Goal: Check status: Check status

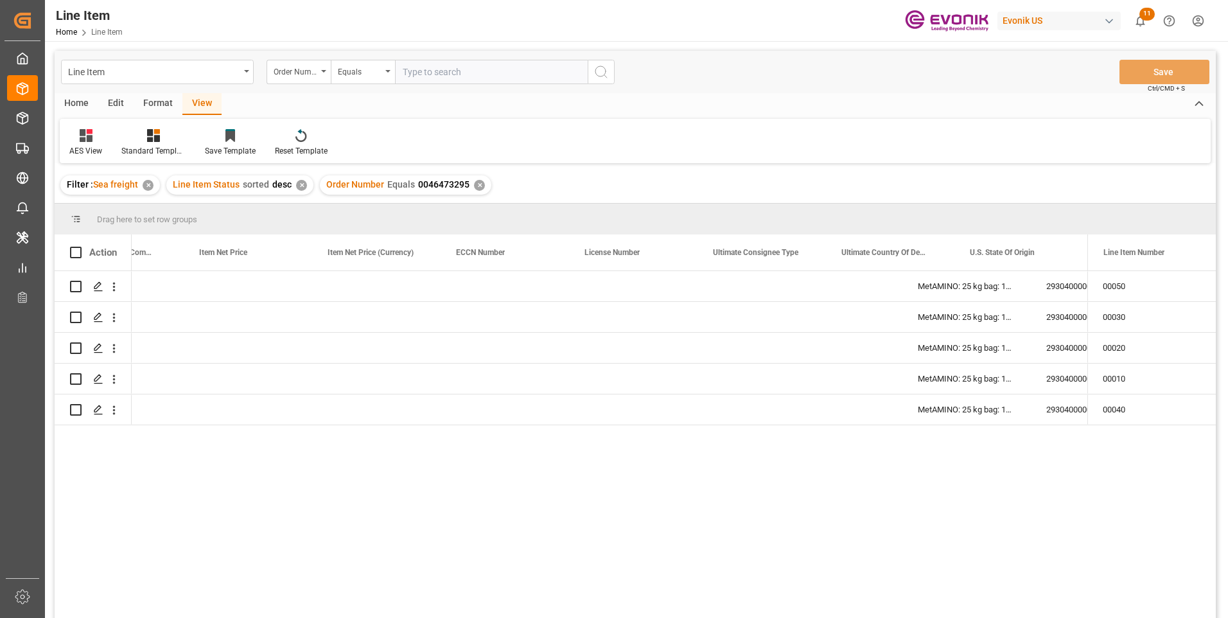
scroll to position [0, 975]
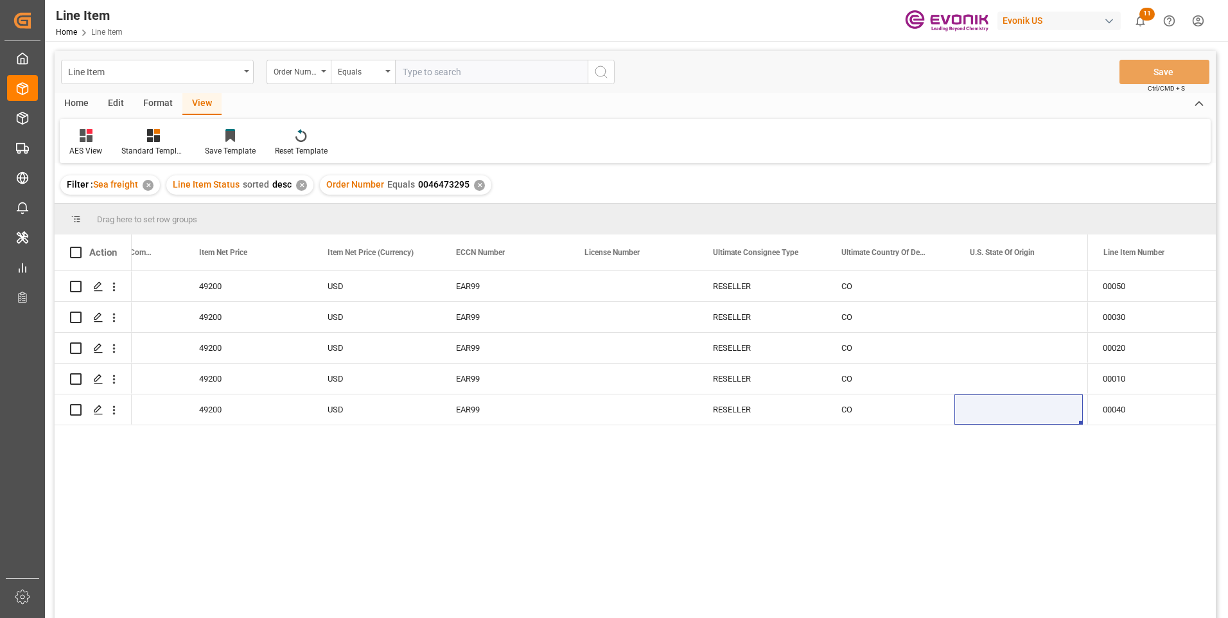
click at [432, 70] on input "text" at bounding box center [491, 72] width 193 height 24
paste input "250905000265"
type input "250905000265"
click at [600, 69] on icon "search button" at bounding box center [600, 71] width 15 height 15
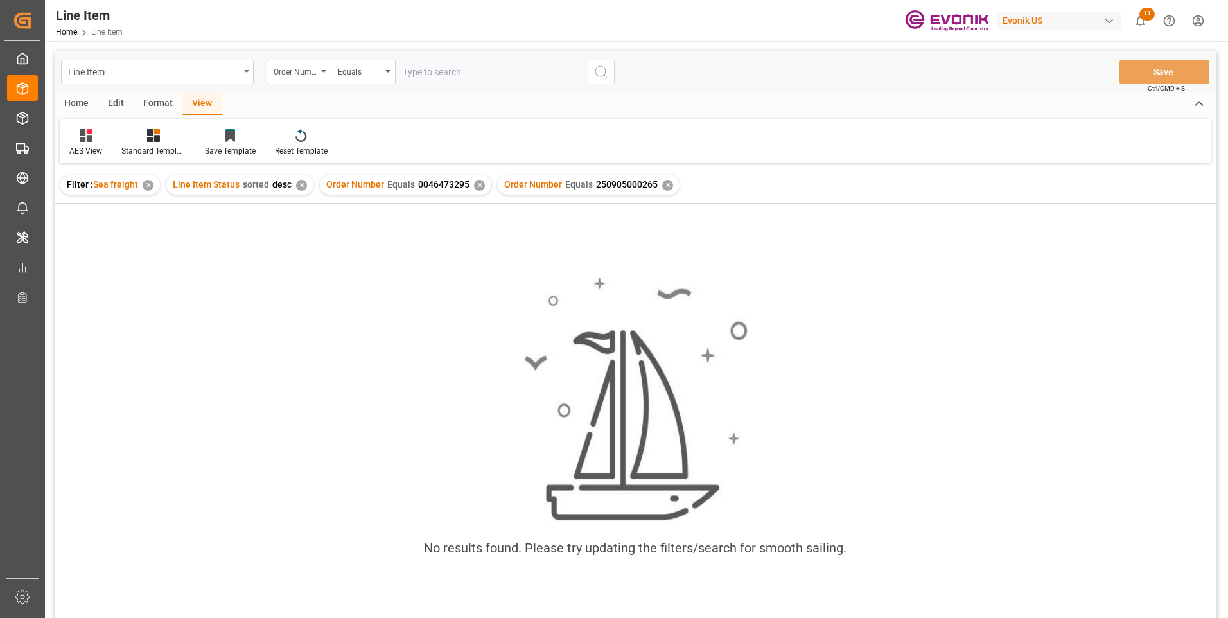
click at [474, 187] on div "✕" at bounding box center [479, 185] width 11 height 11
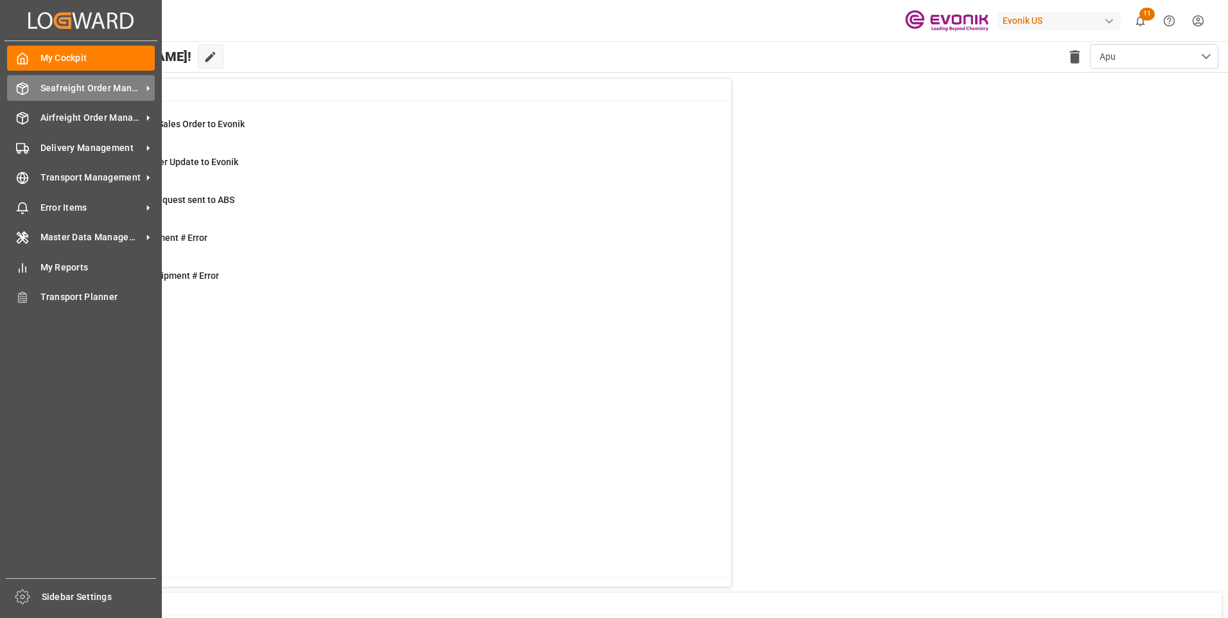
click at [89, 89] on span "Seafreight Order Management" at bounding box center [90, 88] width 101 height 13
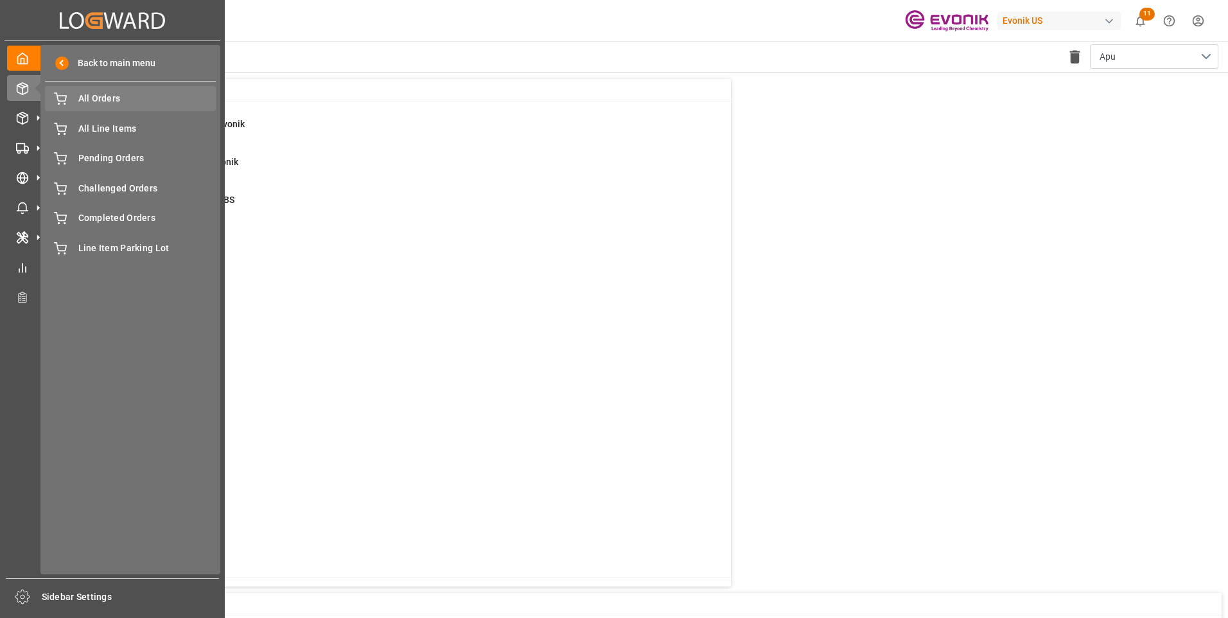
click at [91, 98] on span "All Orders" at bounding box center [147, 98] width 138 height 13
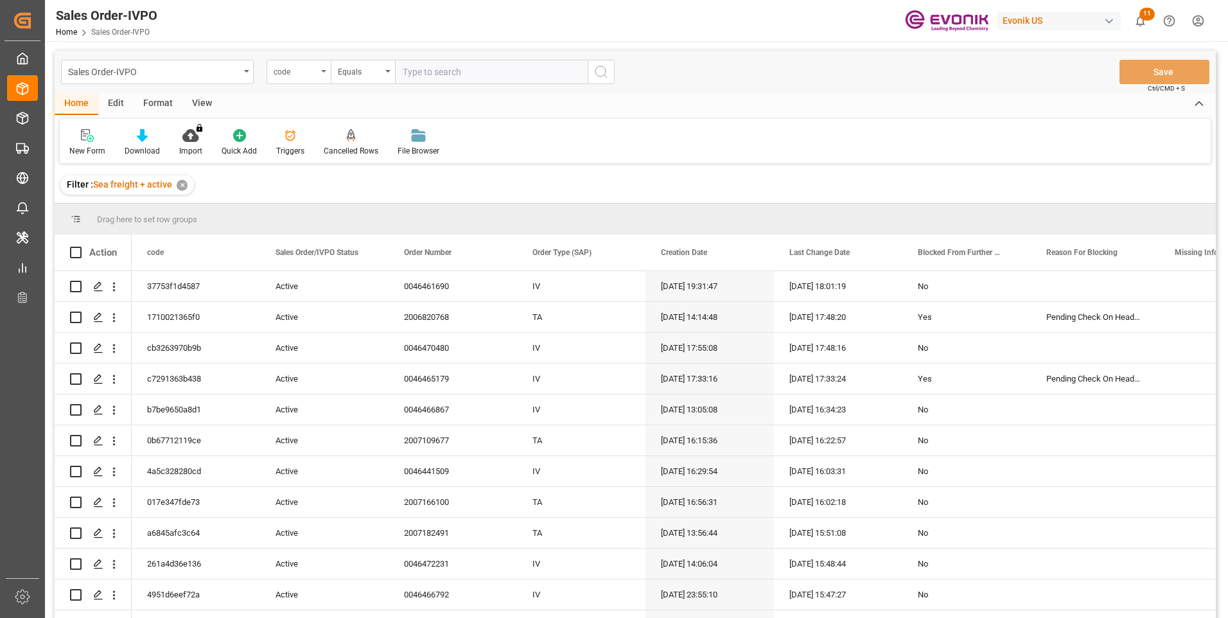
click at [324, 73] on div "code" at bounding box center [298, 72] width 64 height 24
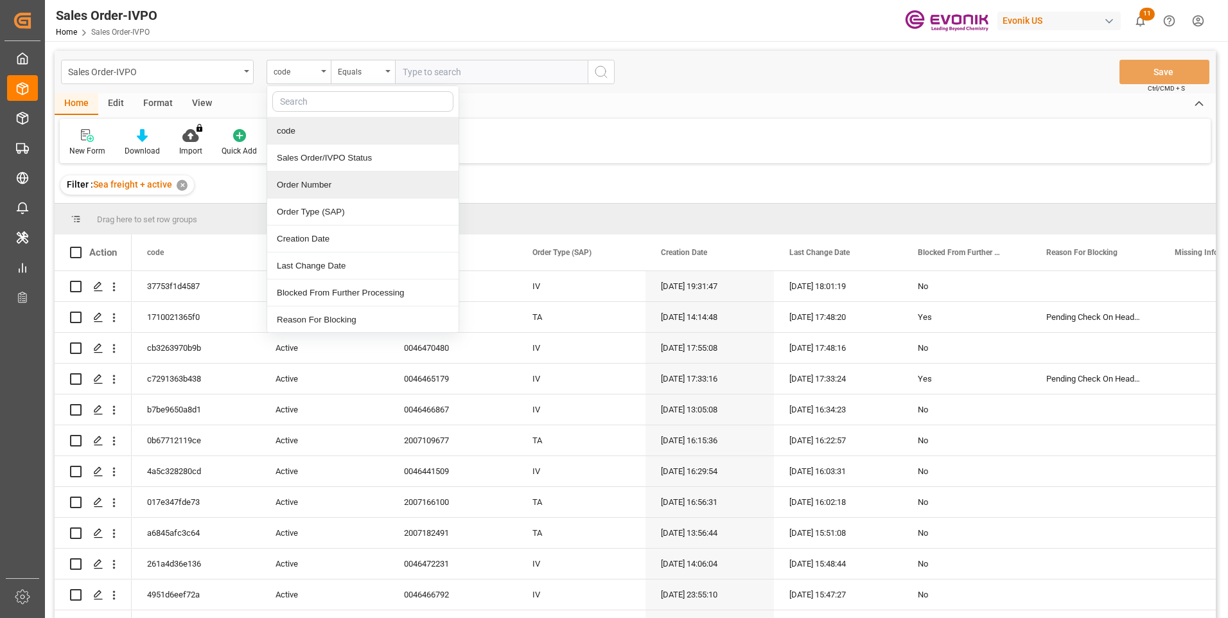
click at [317, 182] on div "Order Number" at bounding box center [362, 184] width 191 height 27
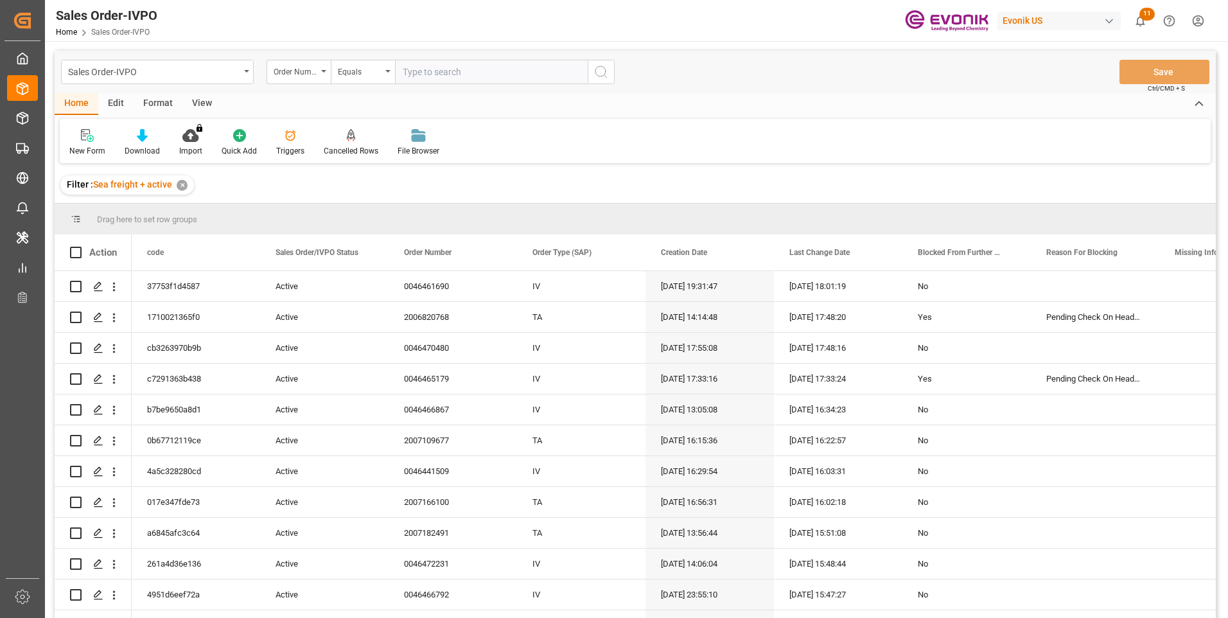
click at [425, 74] on input "text" at bounding box center [491, 72] width 193 height 24
paste input "250905000265"
type input "250905000265"
click at [602, 74] on icon "search button" at bounding box center [600, 71] width 15 height 15
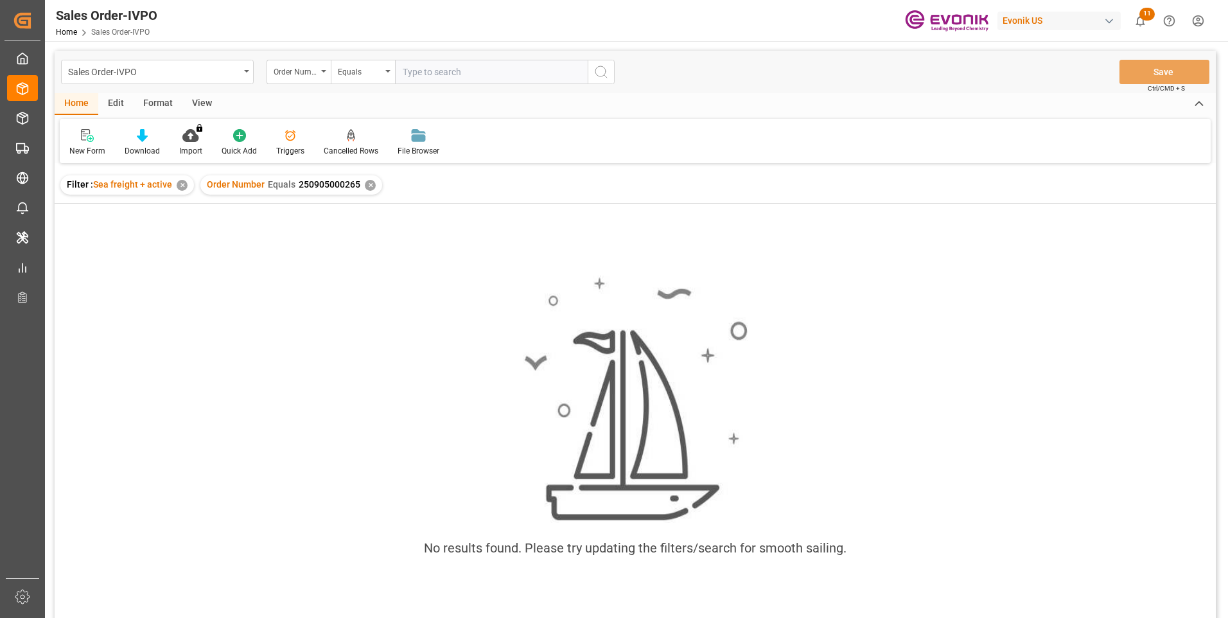
click at [422, 71] on input "text" at bounding box center [491, 72] width 193 height 24
paste input "250905000265"
click at [424, 72] on input "250905000265" at bounding box center [491, 72] width 193 height 24
paste input "007098300"
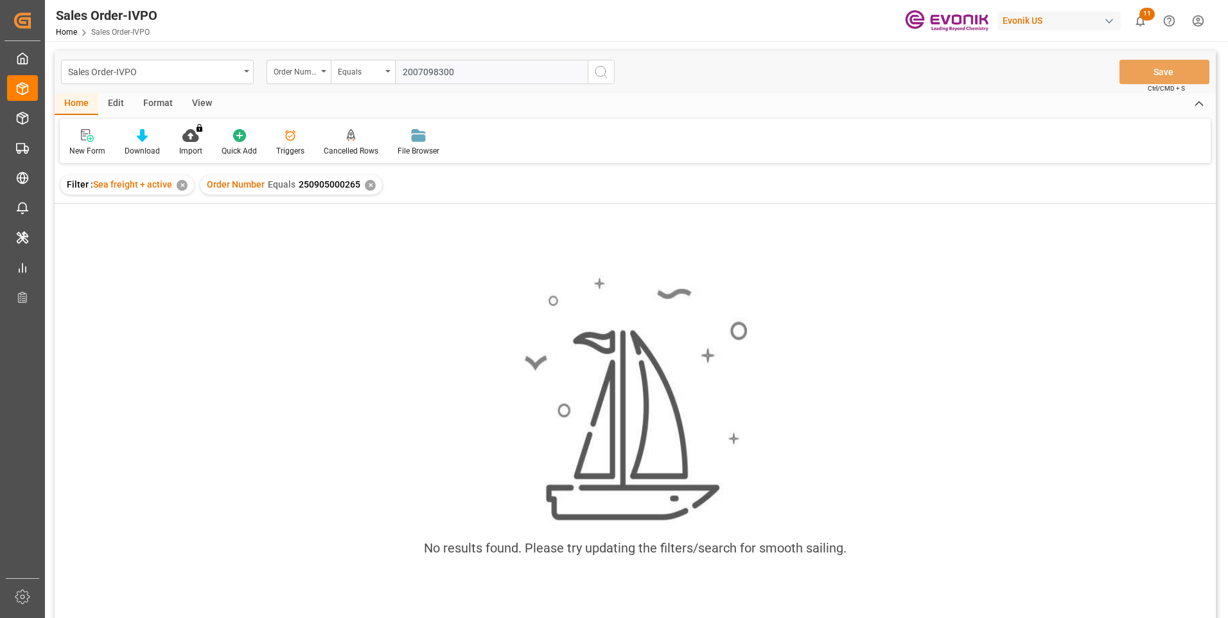
type input "2007098300"
click at [606, 69] on icon "search button" at bounding box center [600, 71] width 15 height 15
click at [369, 182] on div "✕" at bounding box center [370, 185] width 11 height 11
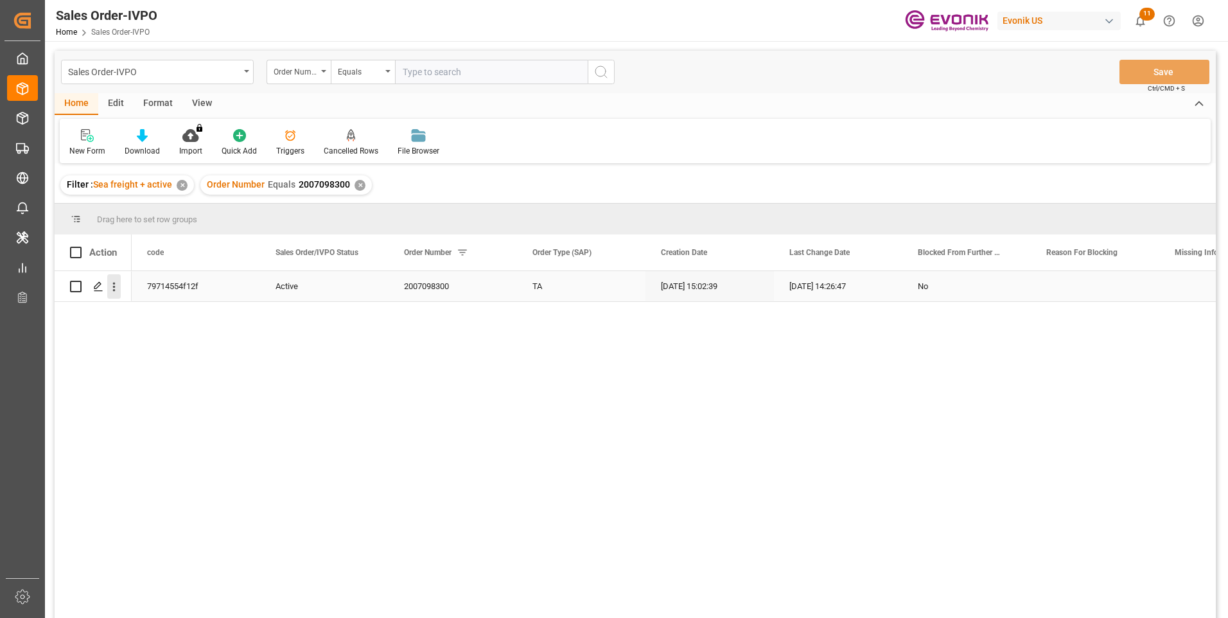
click at [114, 288] on icon "open menu" at bounding box center [113, 286] width 13 height 13
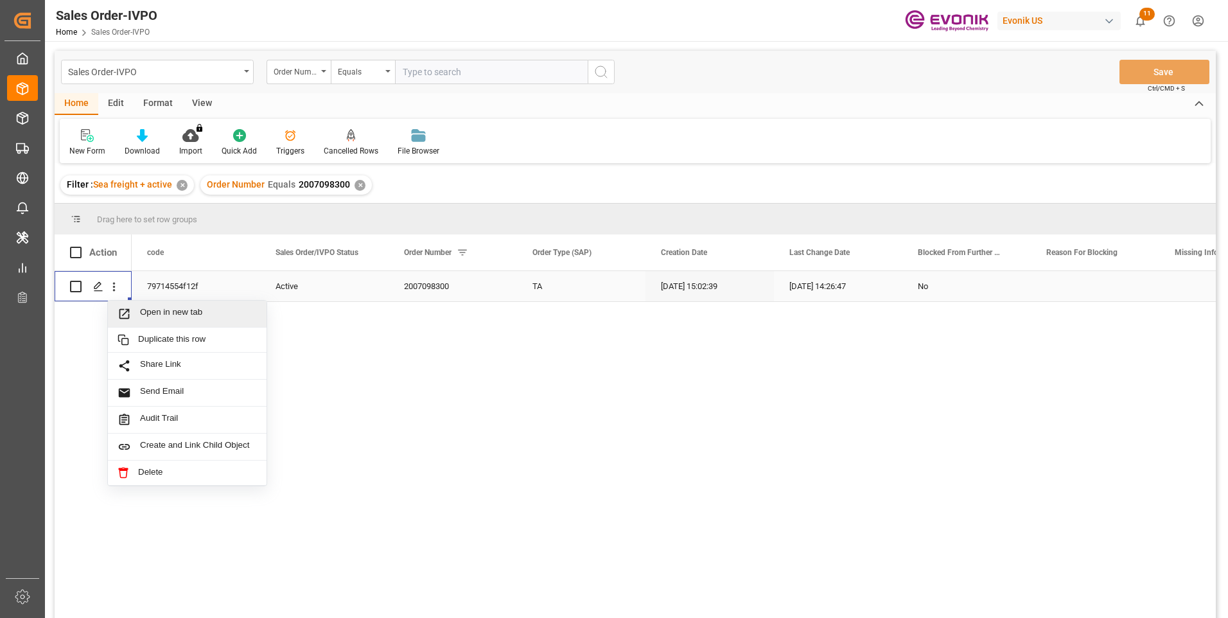
click at [188, 317] on span "Open in new tab" at bounding box center [198, 313] width 117 height 13
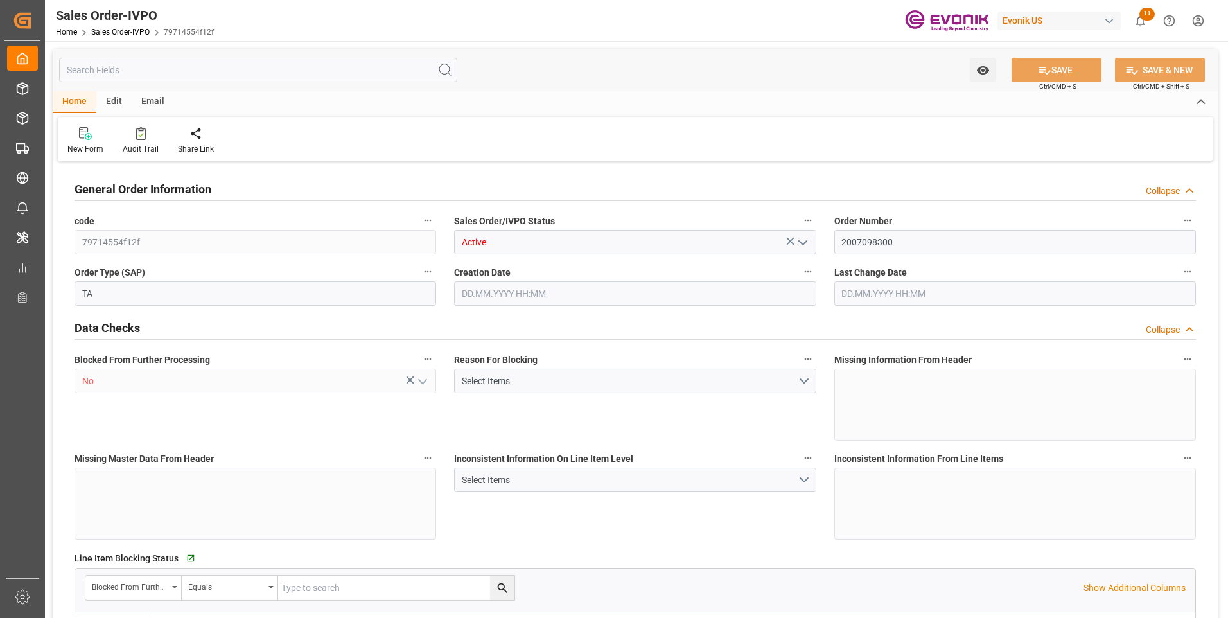
type input "BRSSZ"
type input "0"
type input "1"
type input "2"
type input "19801.04"
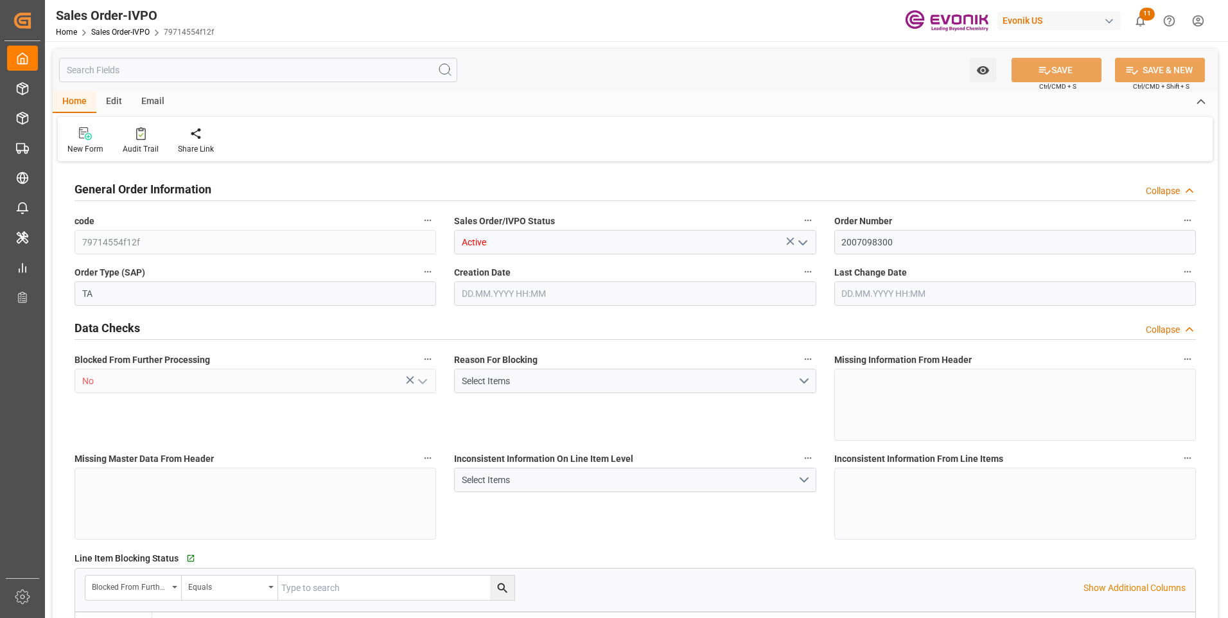
type input "0"
type input "17000"
type input "30"
type input "21.08.2025 15:02"
type input "05.09.2025 14:26"
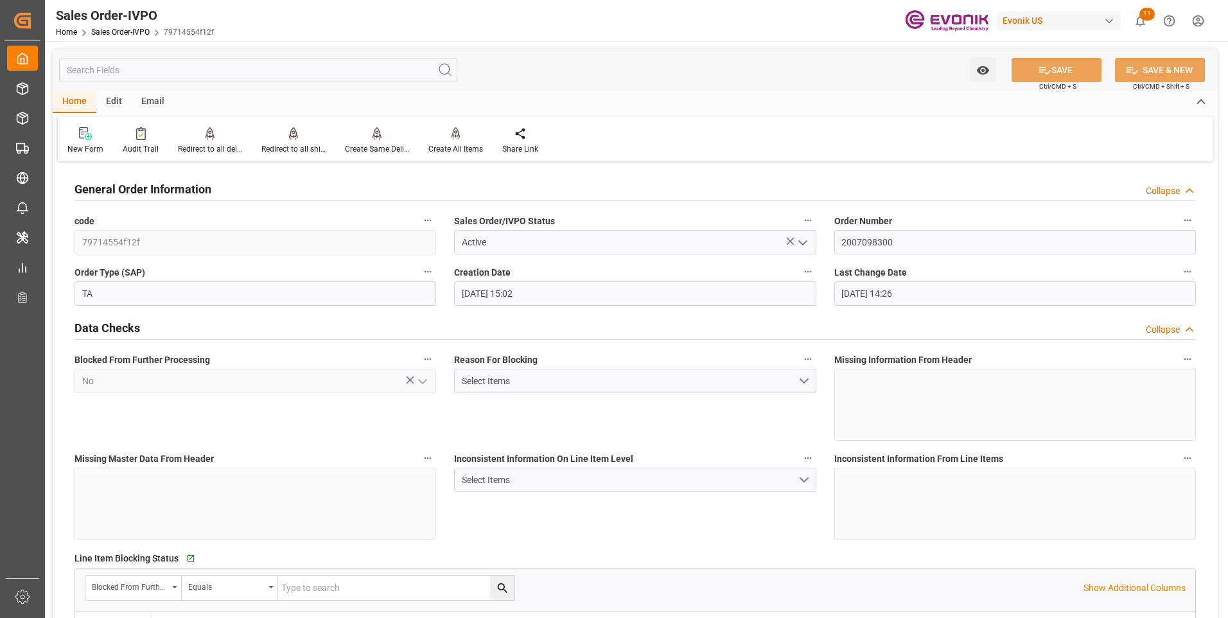
click at [153, 71] on input "text" at bounding box center [258, 70] width 398 height 24
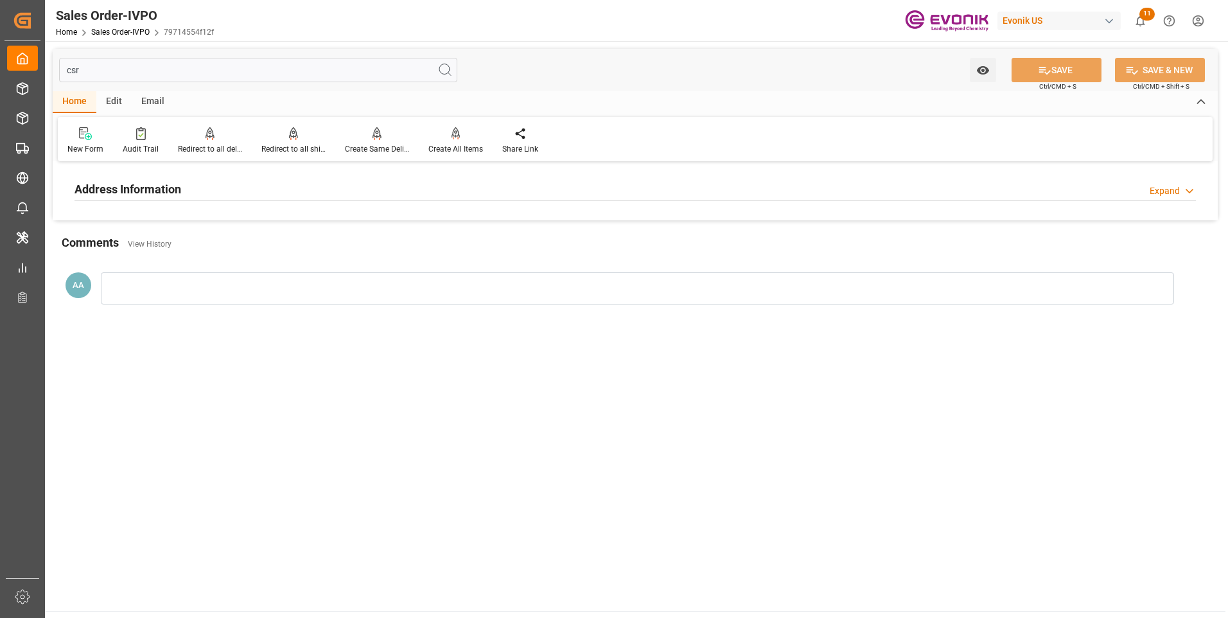
click at [156, 186] on h2 "Address Information" at bounding box center [127, 188] width 107 height 17
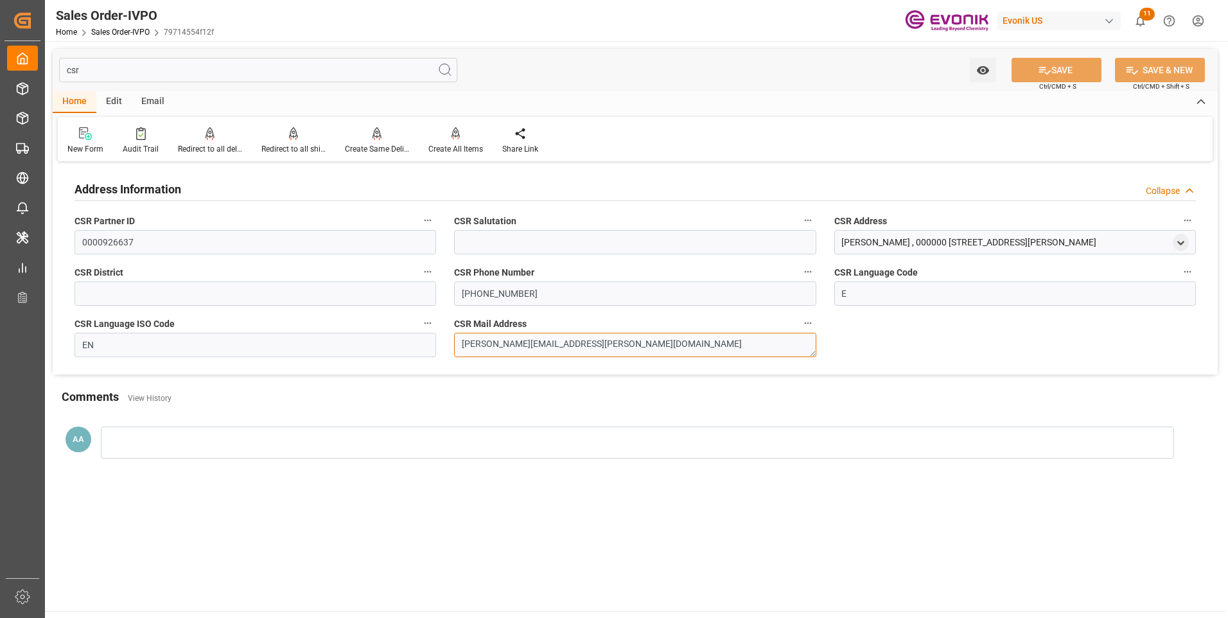
drag, startPoint x: 597, startPoint y: 340, endPoint x: 427, endPoint y: 349, distance: 169.8
click at [428, 349] on div "Address Information Collapse CSR Partner ID 0000926637 CSR Salutation CSR Addre…" at bounding box center [635, 269] width 1165 height 209
drag, startPoint x: 70, startPoint y: 69, endPoint x: 53, endPoint y: 68, distance: 16.7
click at [53, 68] on div "csr Watch Option SAVE Ctrl/CMD + S SAVE & NEW Ctrl/CMD + Shift + S" at bounding box center [635, 70] width 1165 height 42
type input "co"
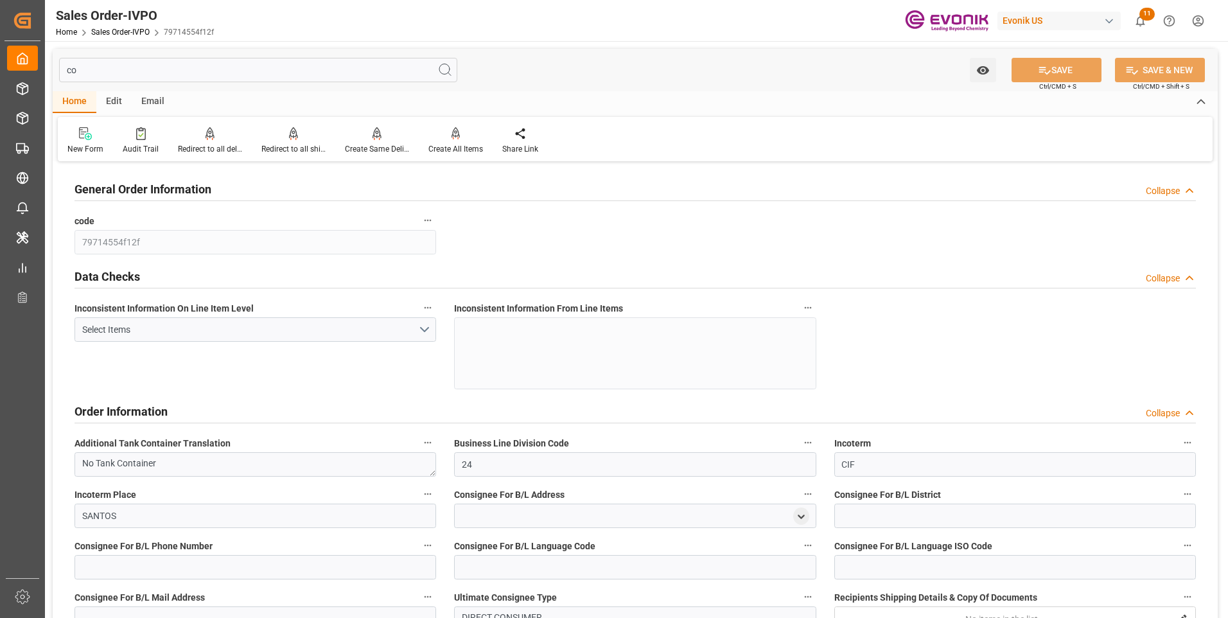
type input "1"
type input "2"
type input "17000"
type input "30"
type input "Done"
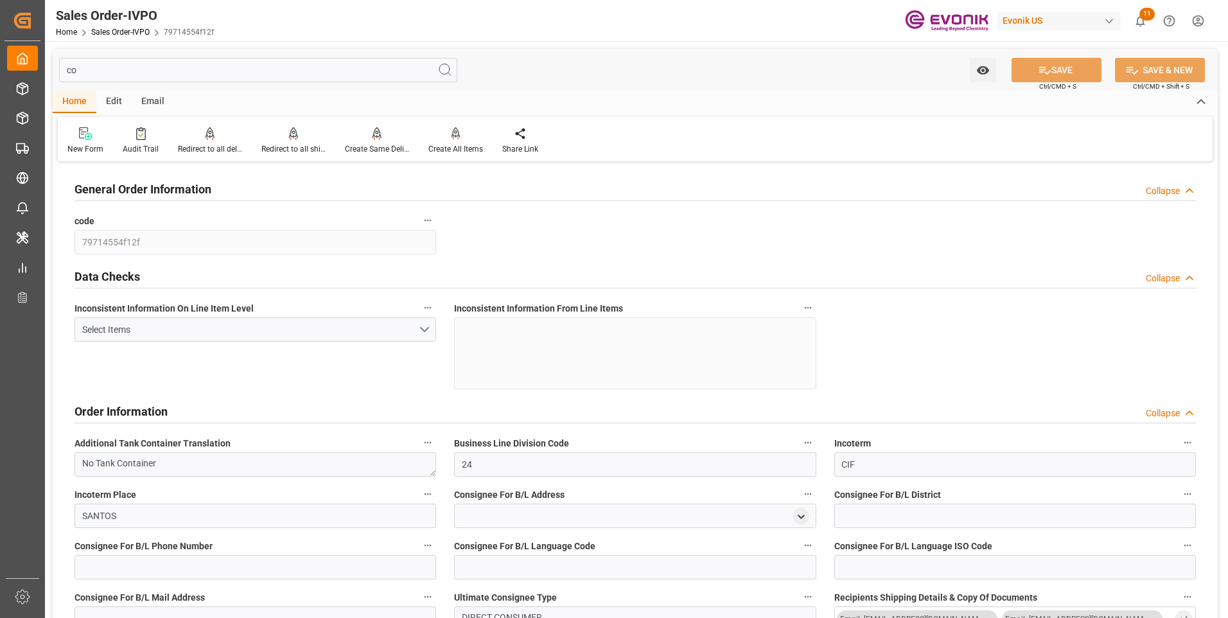
type input "c"
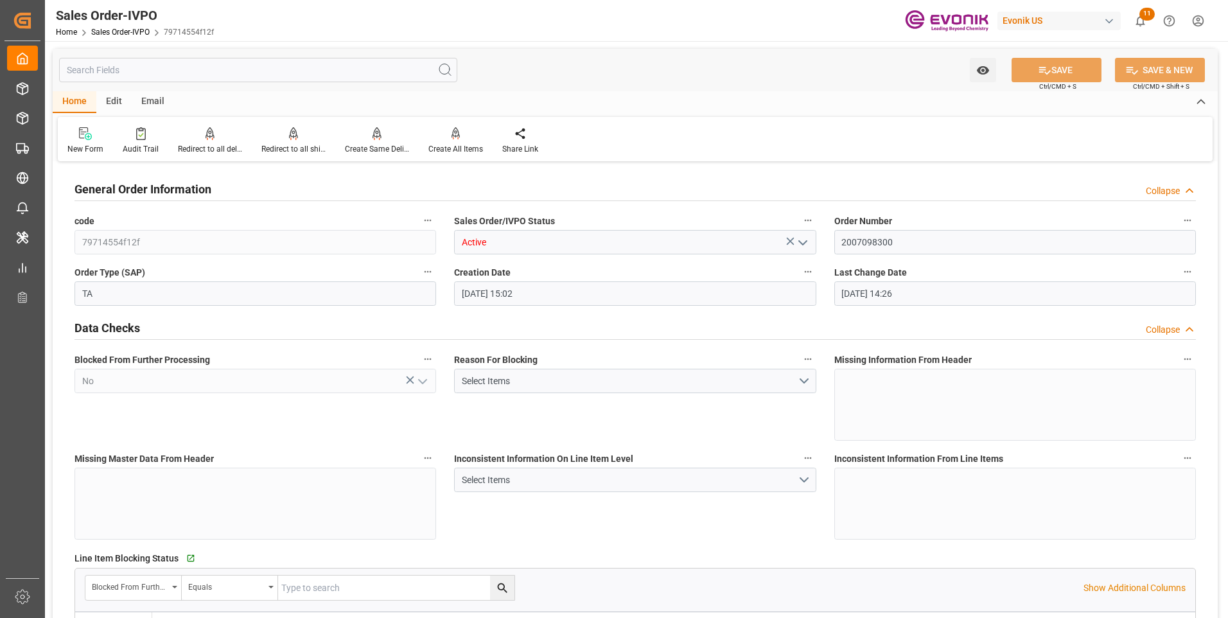
type input "19801.04"
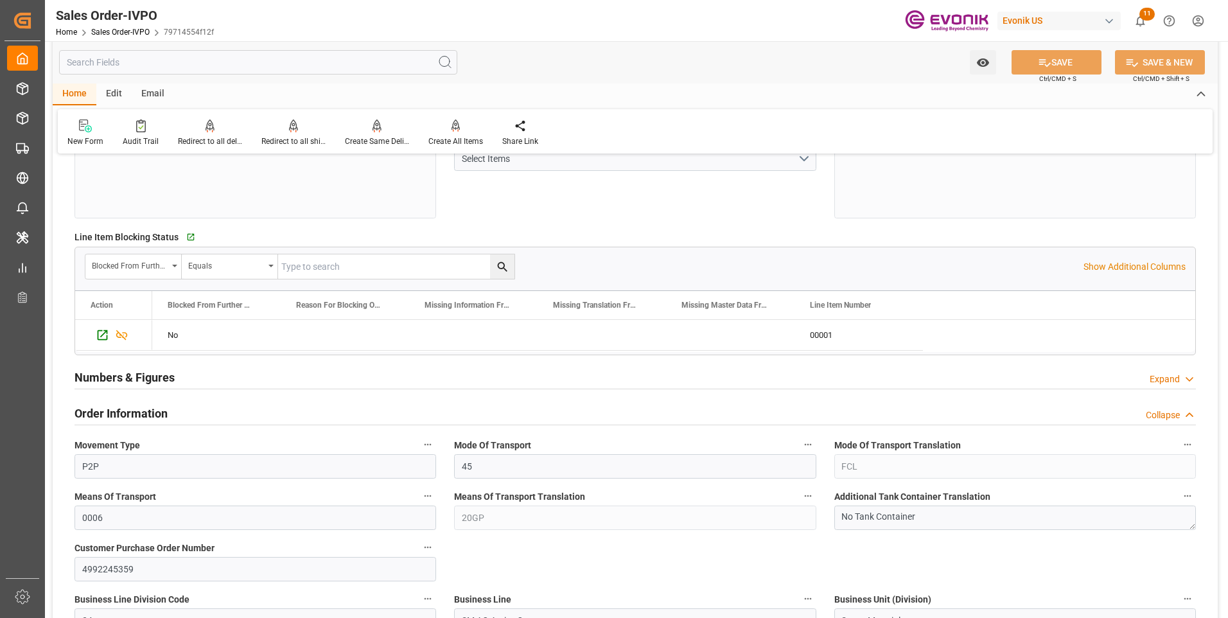
scroll to position [706, 0]
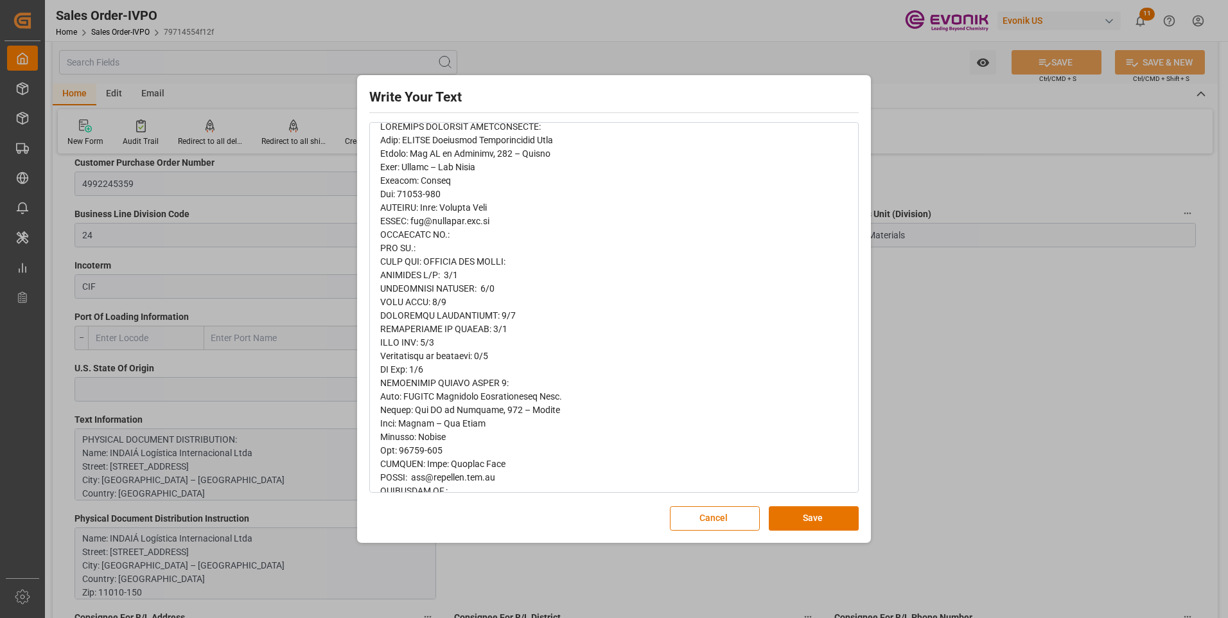
scroll to position [128, 0]
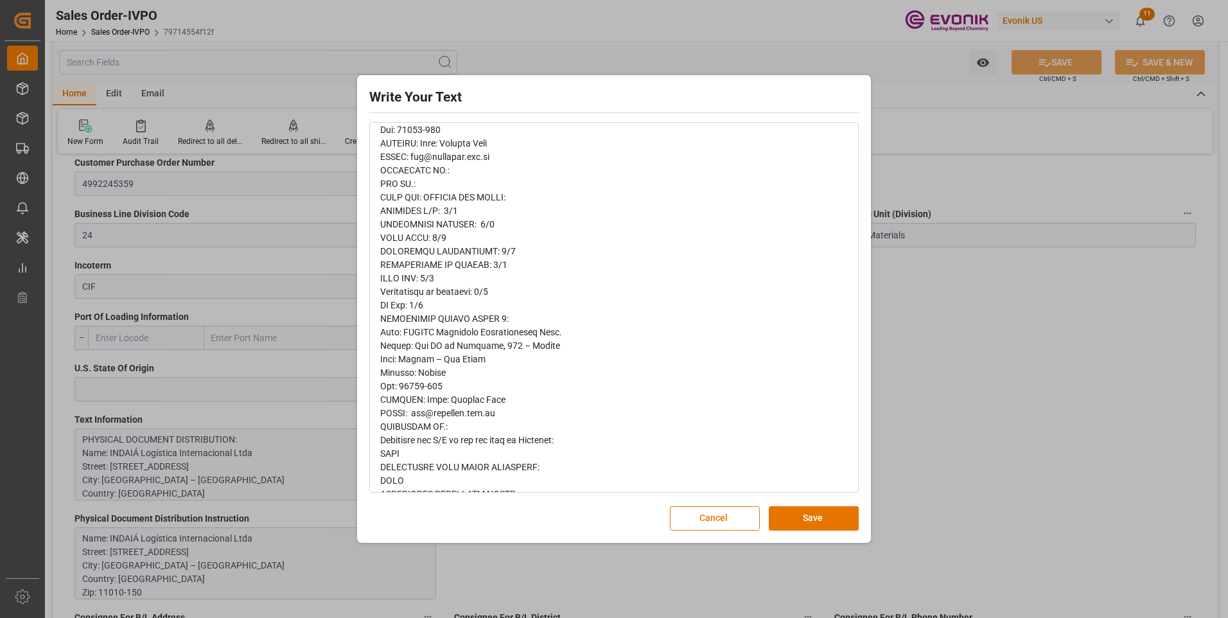
click at [463, 410] on span "rdw-editor" at bounding box center [532, 446] width 305 height 779
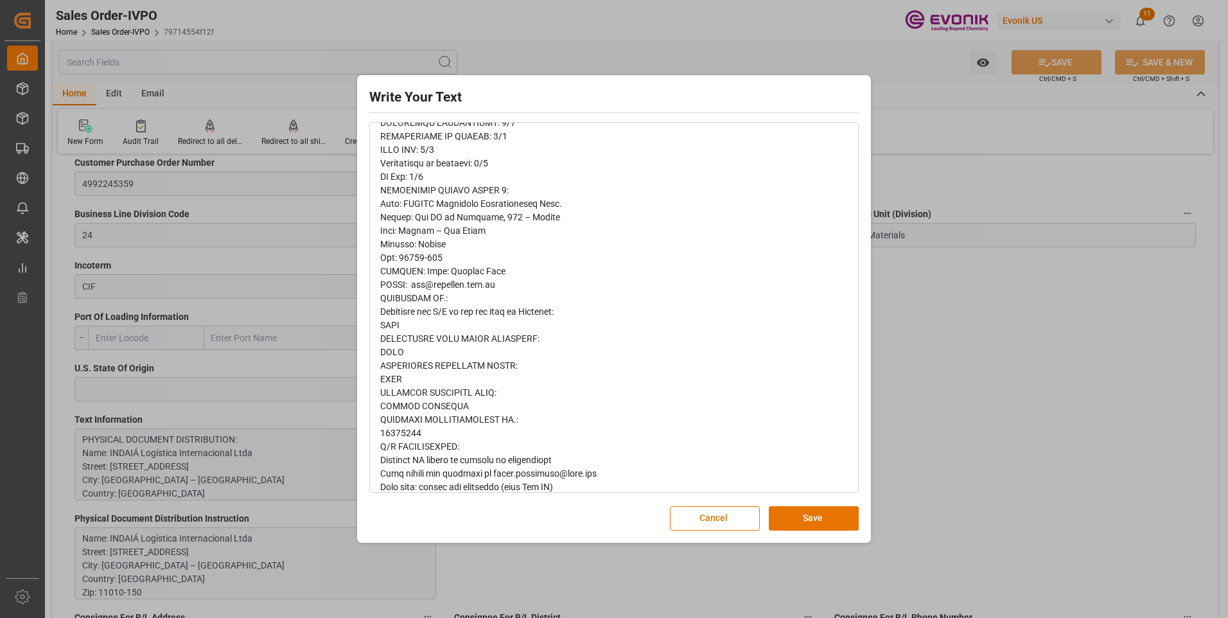
scroll to position [385, 0]
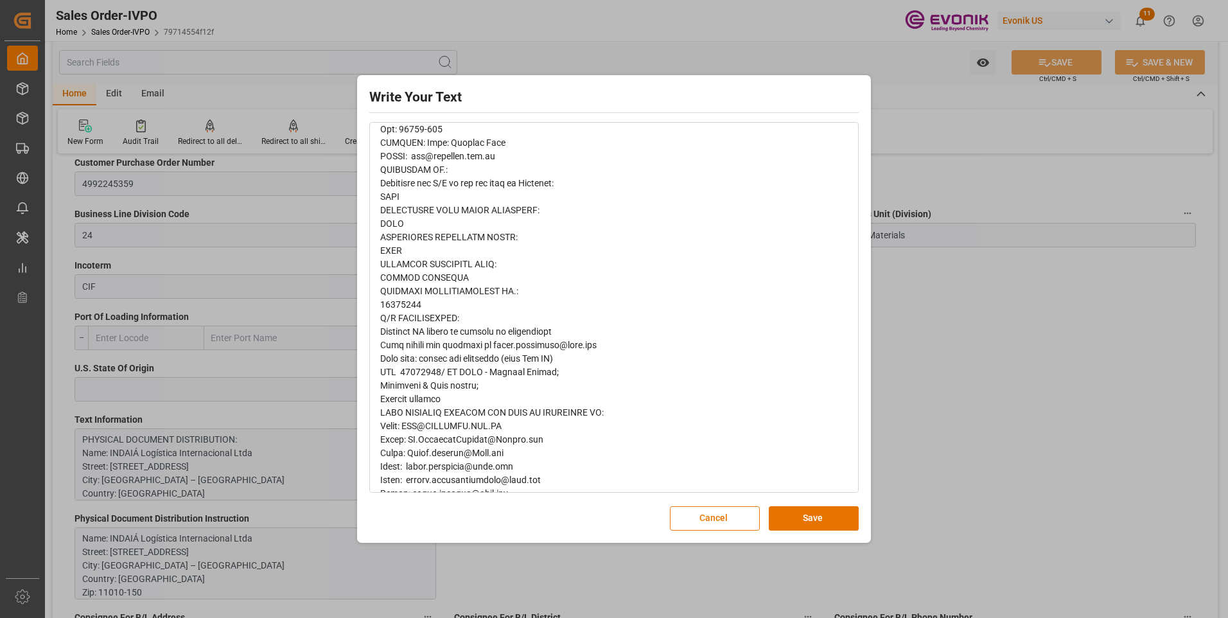
click at [497, 385] on div "rdw-editor" at bounding box center [614, 190] width 468 height 782
click at [694, 423] on div "rdw-editor" at bounding box center [614, 190] width 468 height 782
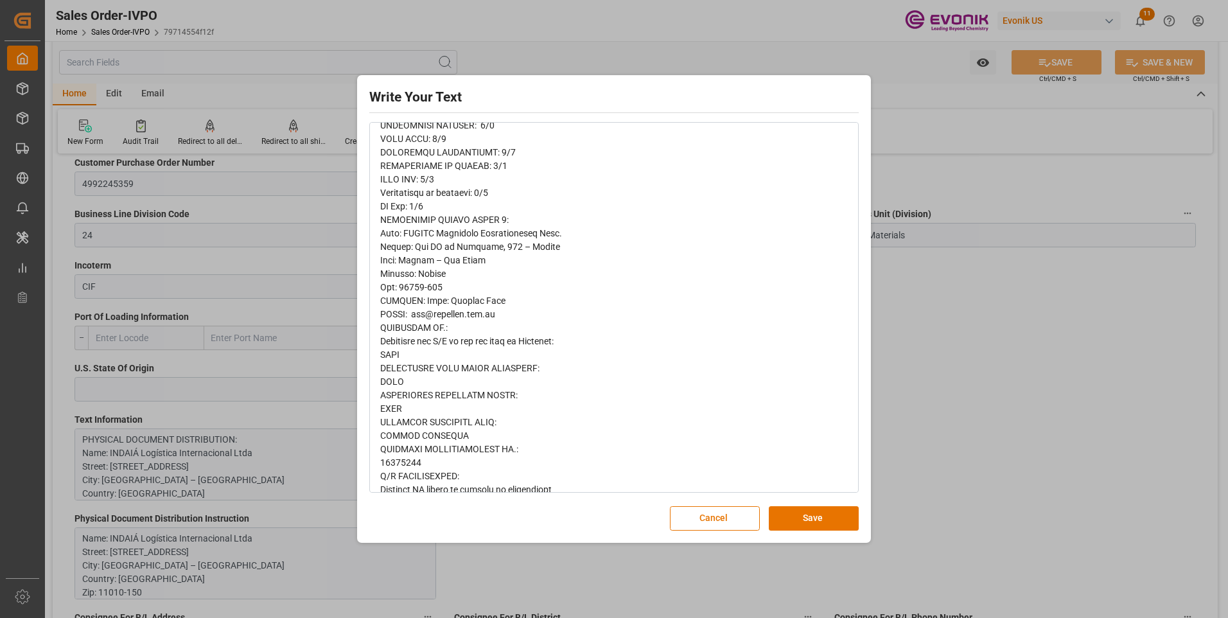
scroll to position [0, 0]
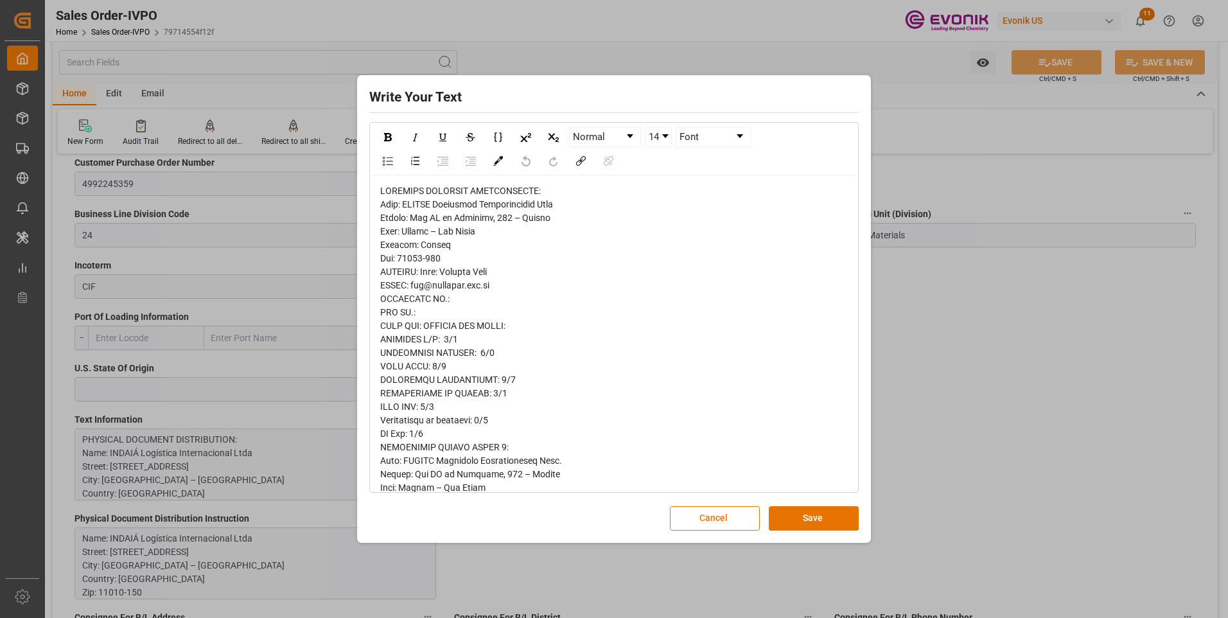
click at [950, 156] on div "Write Your Text Normal 14 Font Cancel Save" at bounding box center [614, 309] width 1228 height 618
